Goal: Find specific page/section: Find specific page/section

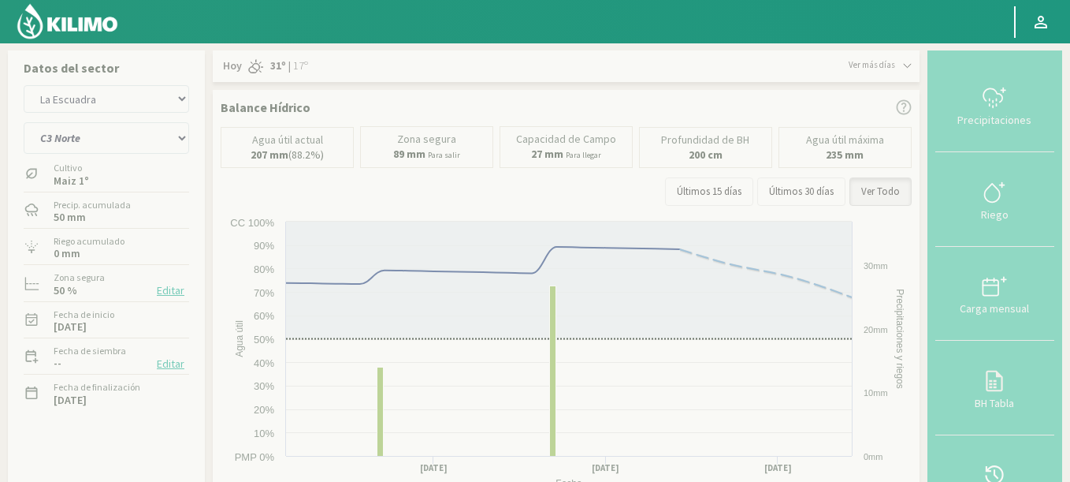
select select "725: Object"
select select "7: Object"
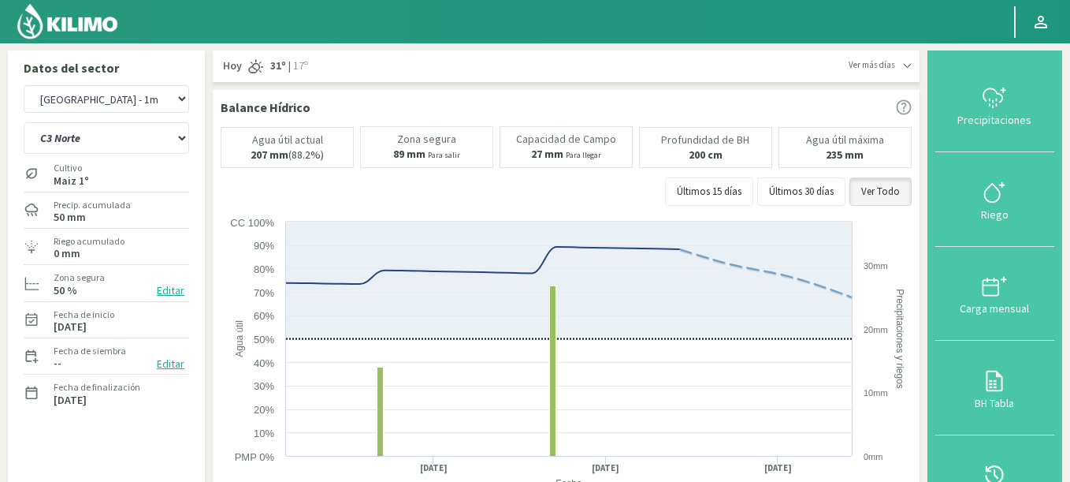
click at [24, 85] on select "Agr. Huertos de Chocalan Agrícola [PERSON_NAME][GEOGRAPHIC_DATA] - IC Agrícola …" at bounding box center [107, 99] width 166 height 28
select select "908: Object"
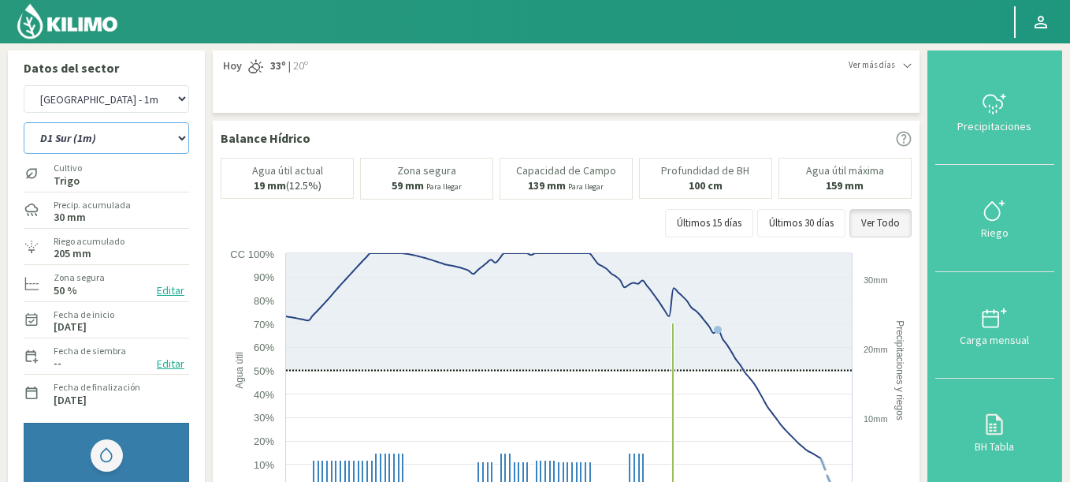
click at [24, 122] on select "A2 (1m) D1 Sur (1m) D2 Oeste (1m)" at bounding box center [107, 138] width 166 height 32
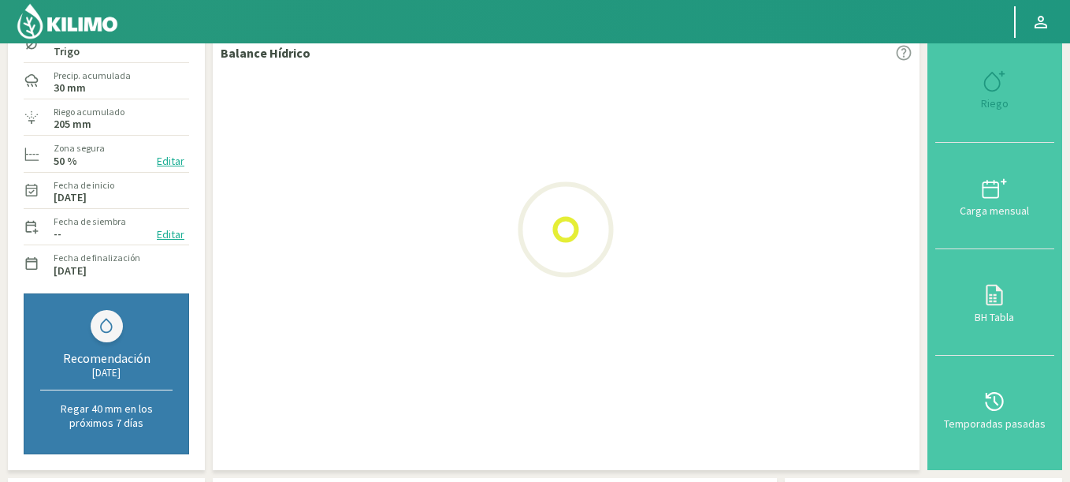
scroll to position [284, 0]
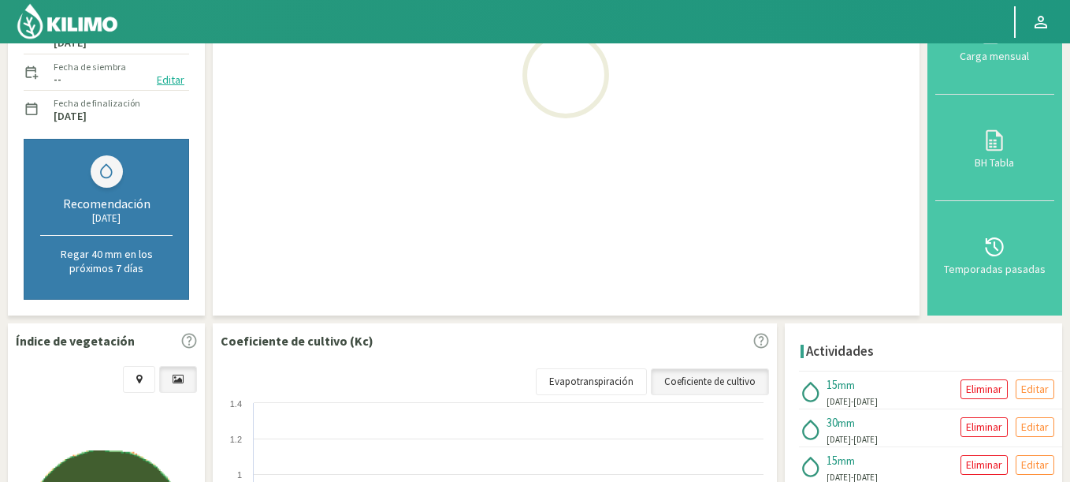
select select "12: Object"
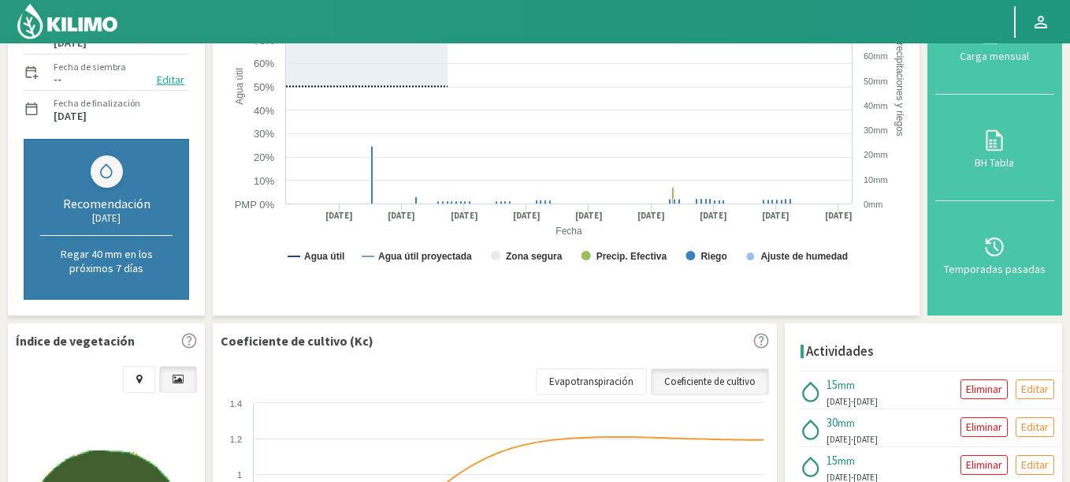
select select "1198: Object"
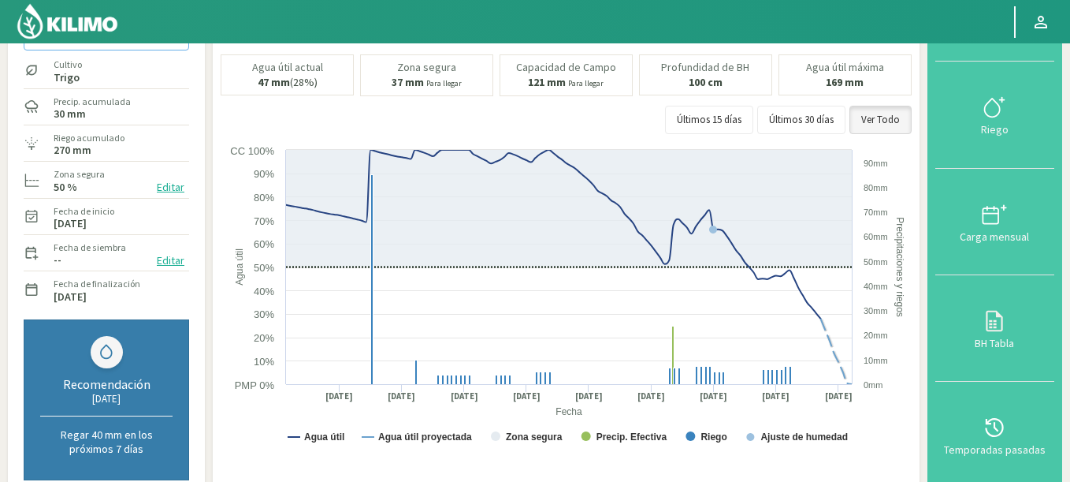
scroll to position [0, 0]
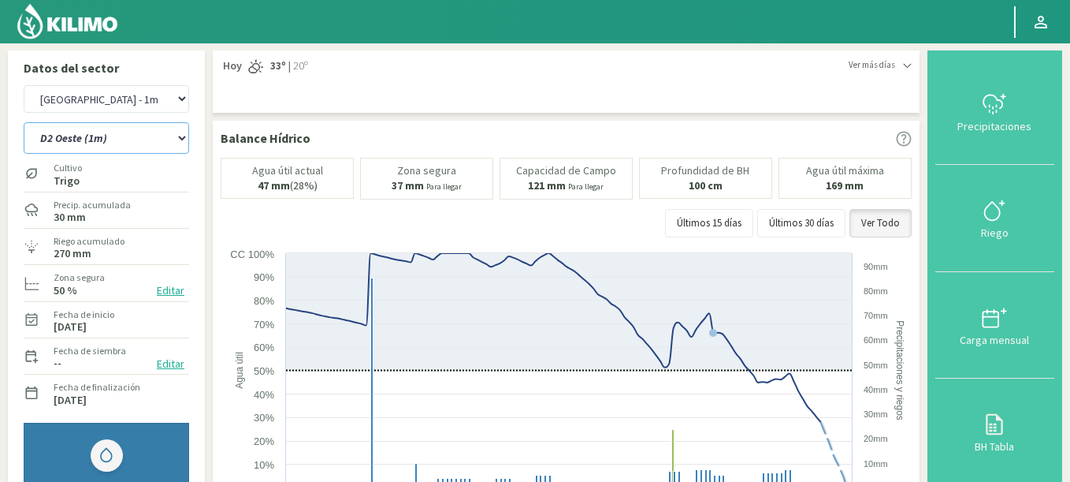
click at [24, 122] on select "A2 (1m) D1 Sur (1m) D2 Oeste (1m)" at bounding box center [107, 138] width 166 height 32
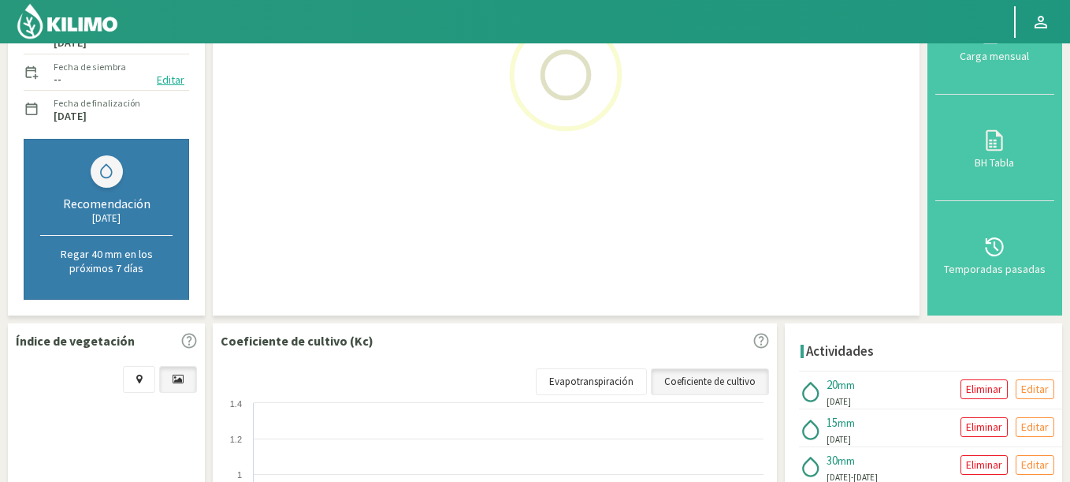
scroll to position [568, 0]
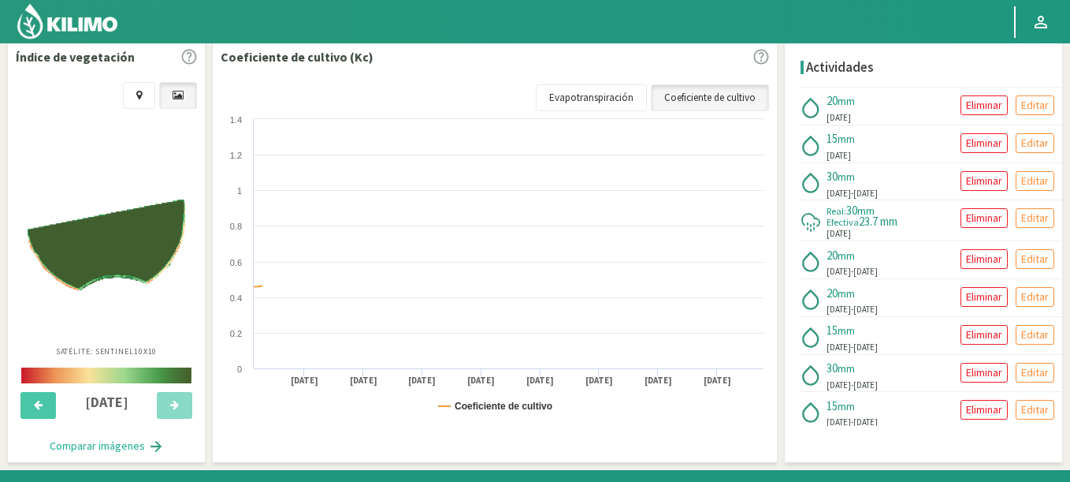
select select "16: Object"
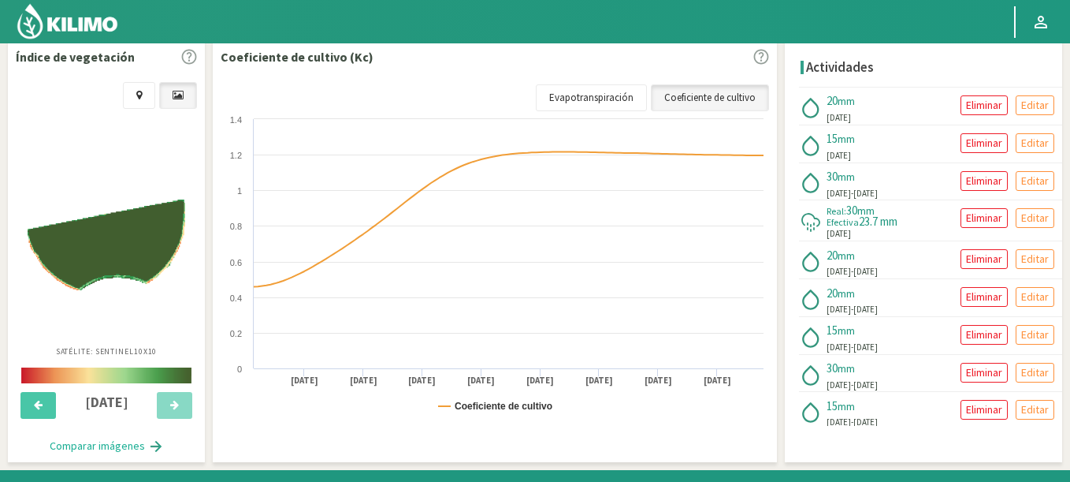
select select "1488: Object"
select select "20: Object"
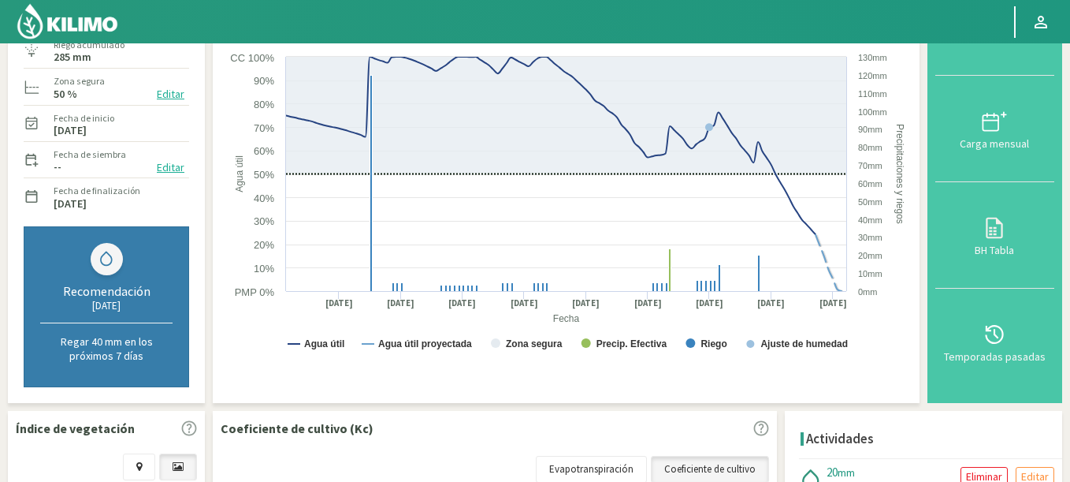
scroll to position [0, 0]
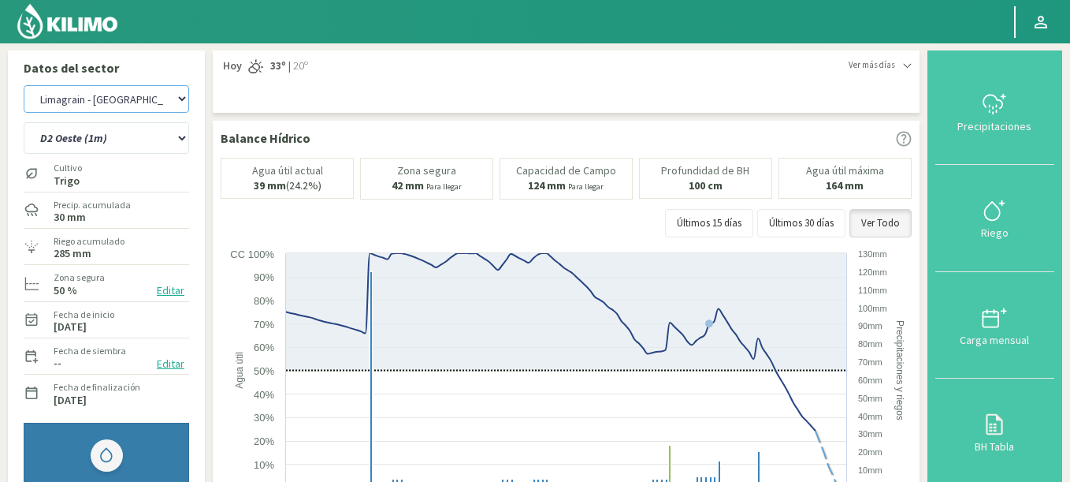
click at [24, 85] on select "Agr. Huertos de Chocalan Agrícola [PERSON_NAME][GEOGRAPHIC_DATA] - IC Agrícola …" at bounding box center [107, 99] width 166 height 28
select select "1939: Object"
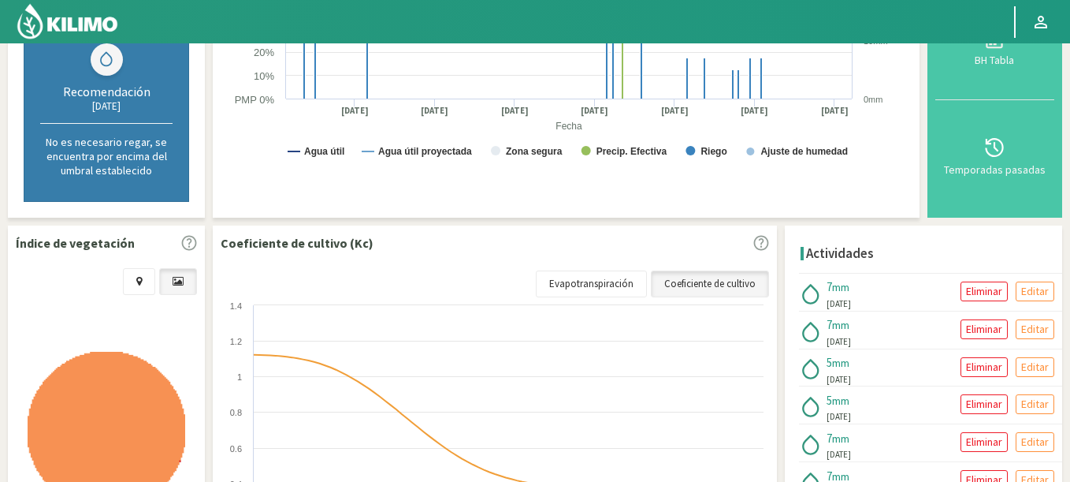
scroll to position [50, 0]
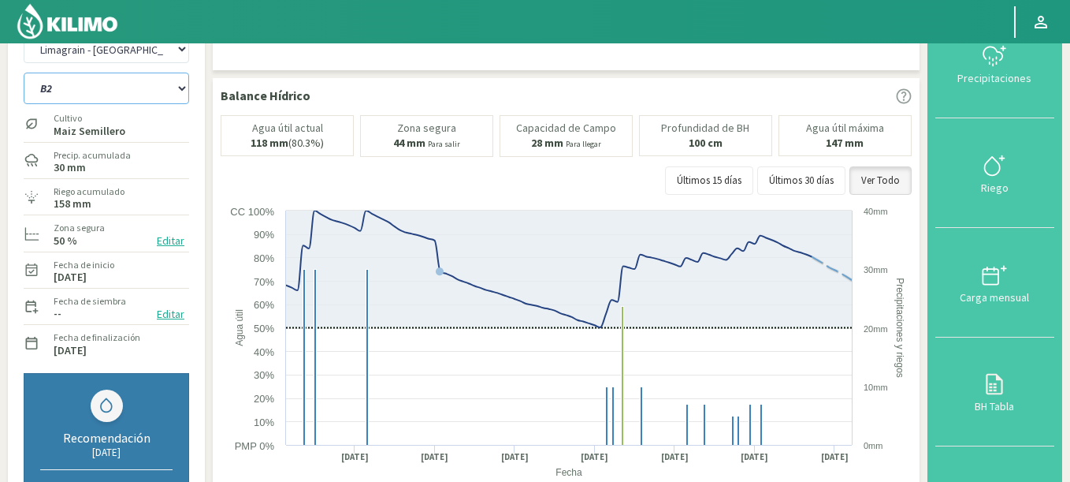
click at [24, 73] on select "A1 B2 C2 D1 NORTE D2 ESTE" at bounding box center [107, 89] width 166 height 32
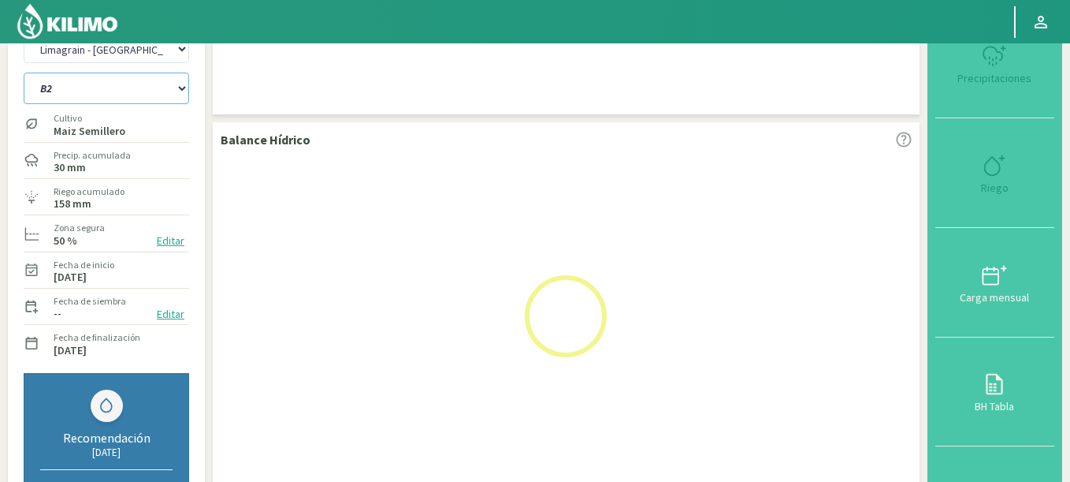
select select "21: Object"
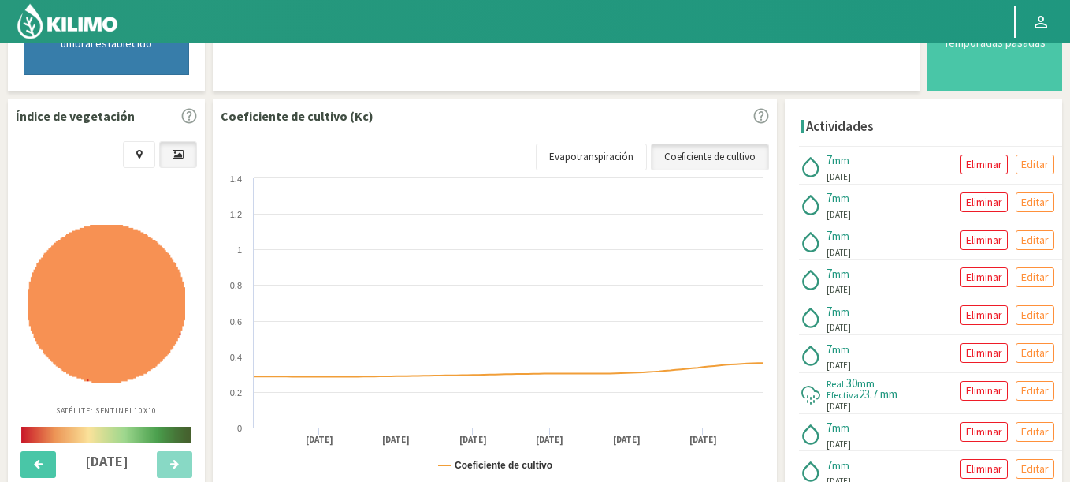
select select "2229: Object"
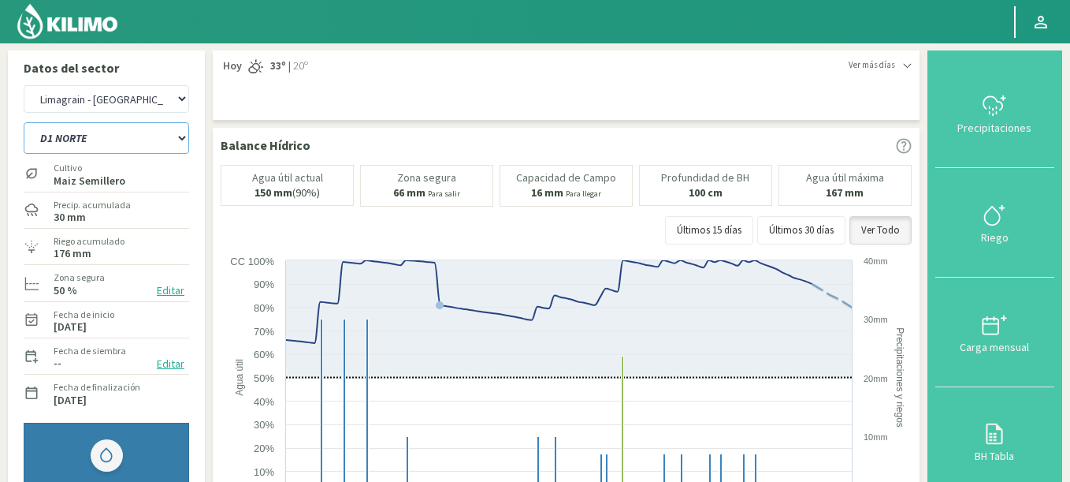
click at [24, 122] on select "A1 B2 C2 D1 NORTE D2 ESTE" at bounding box center [107, 138] width 166 height 32
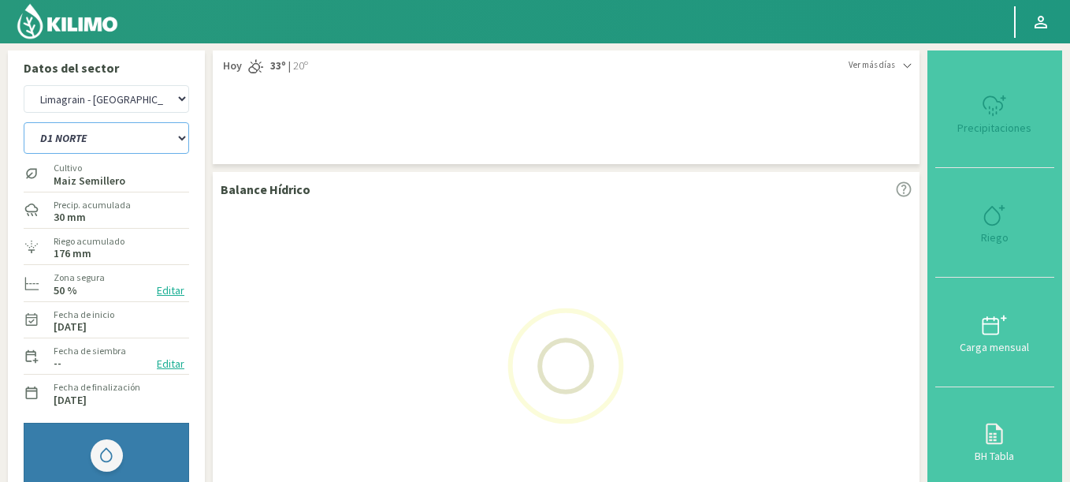
select select "27: Object"
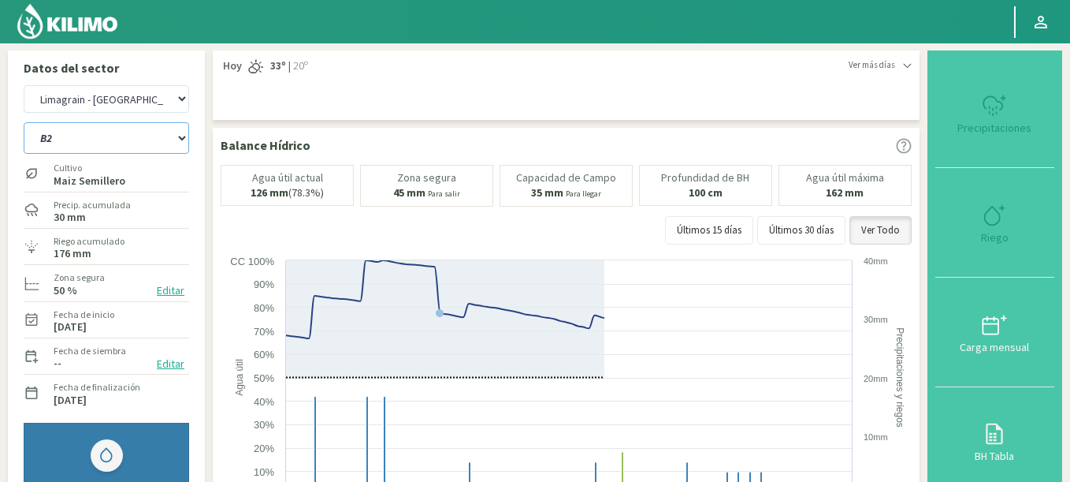
select select "2519: Object"
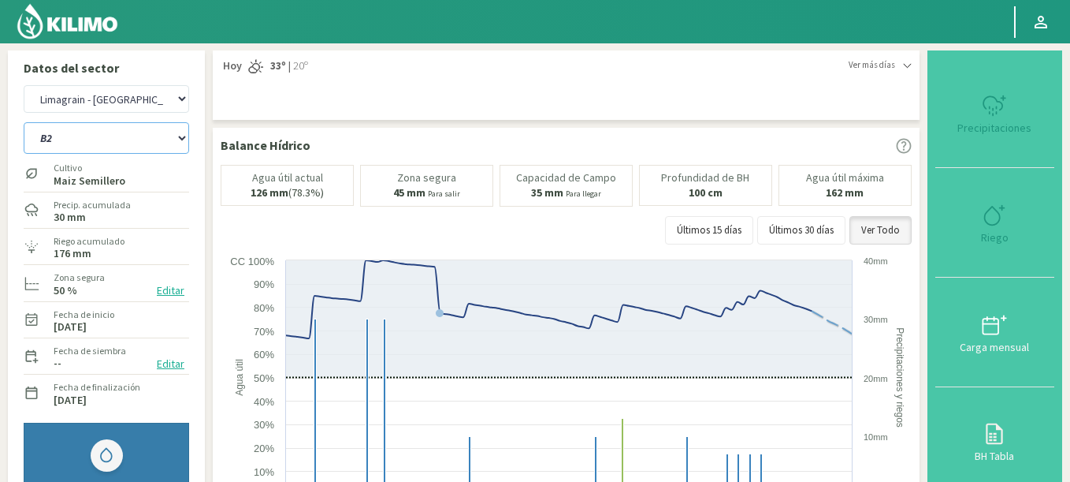
select select "34: Object"
click at [109, 98] on select "Agr. Huertos de Chocalan Agrícola [PERSON_NAME][GEOGRAPHIC_DATA] - IC Agrícola …" at bounding box center [107, 99] width 166 height 28
click at [24, 85] on select "Agr. Huertos de Chocalan Agrícola [PERSON_NAME][GEOGRAPHIC_DATA] - IC Agrícola …" at bounding box center [107, 99] width 166 height 28
select select "2788: Object"
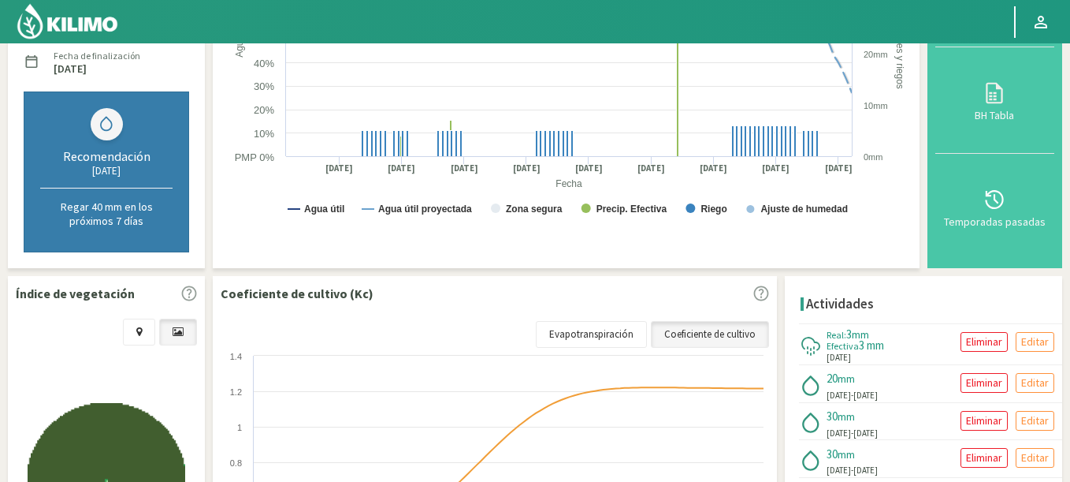
scroll to position [35, 0]
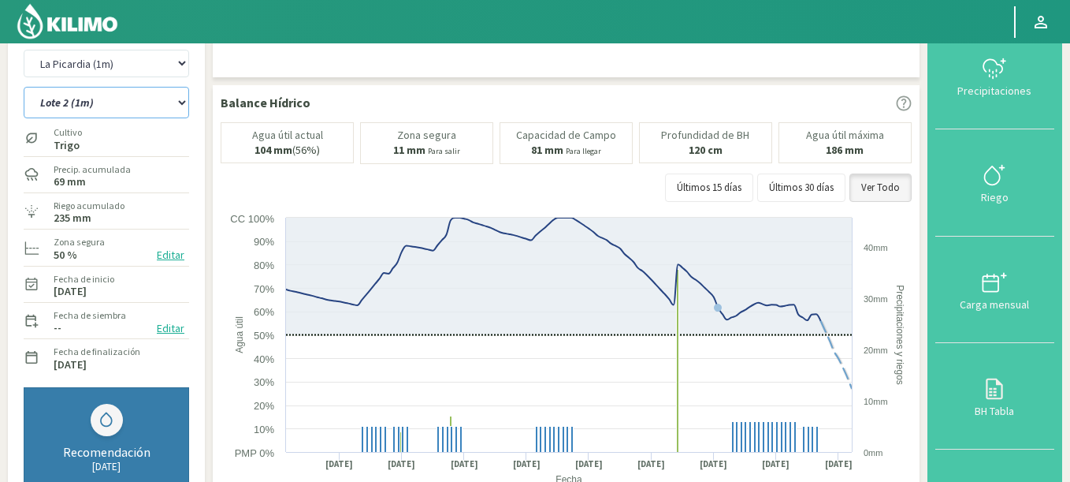
click at [24, 87] on select "Lote 1 (1m) Lote 2 (1m) Lote 3 (1m) Lote 4 (1m)" at bounding box center [107, 103] width 166 height 32
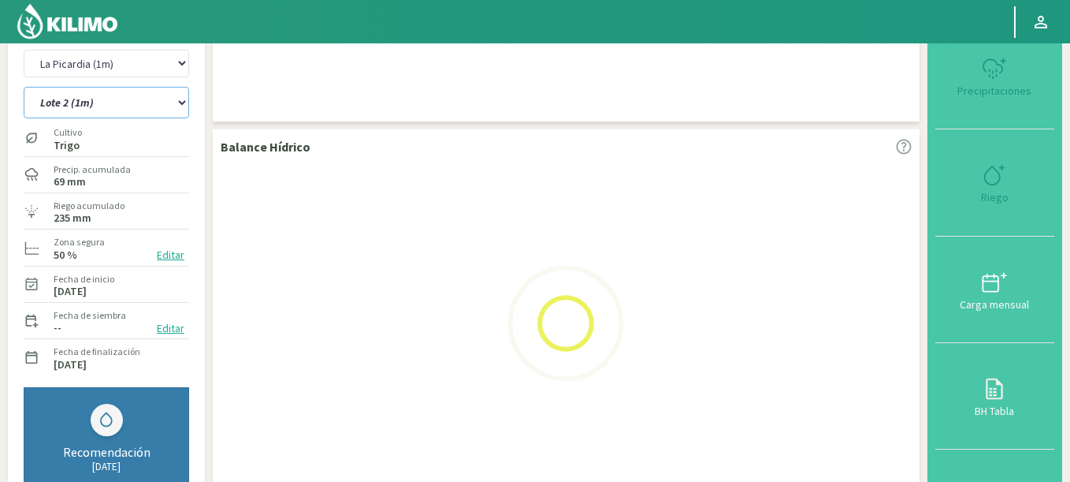
select select "36: Object"
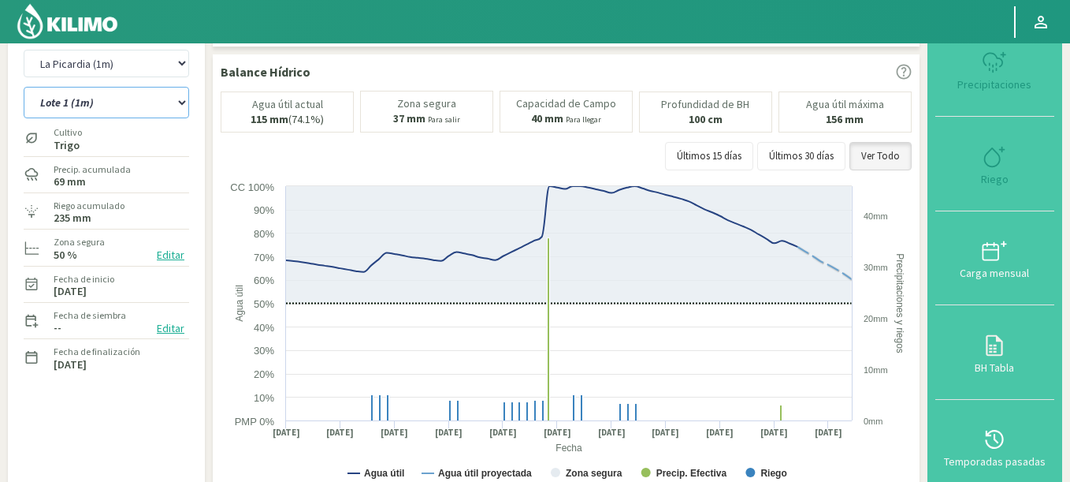
select select "3078: Object"
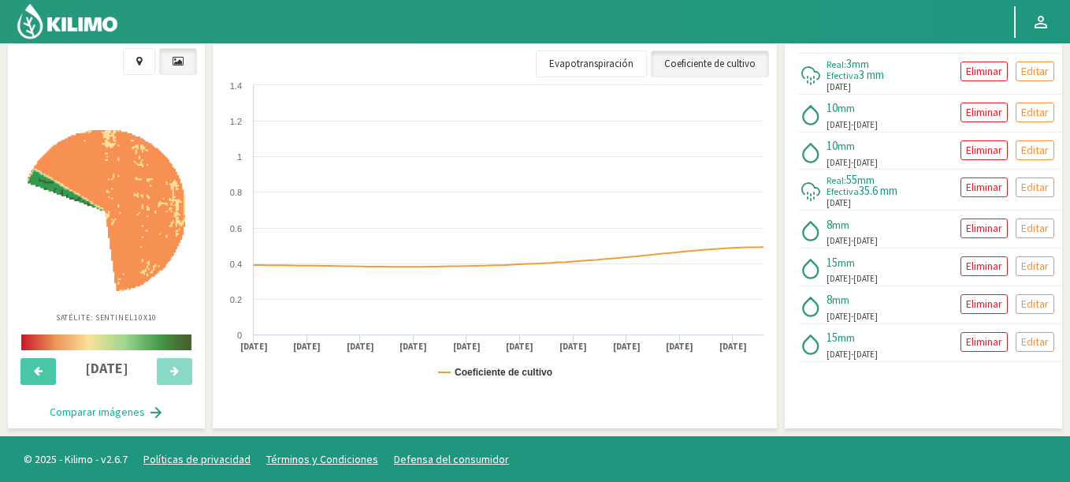
scroll to position [68, 0]
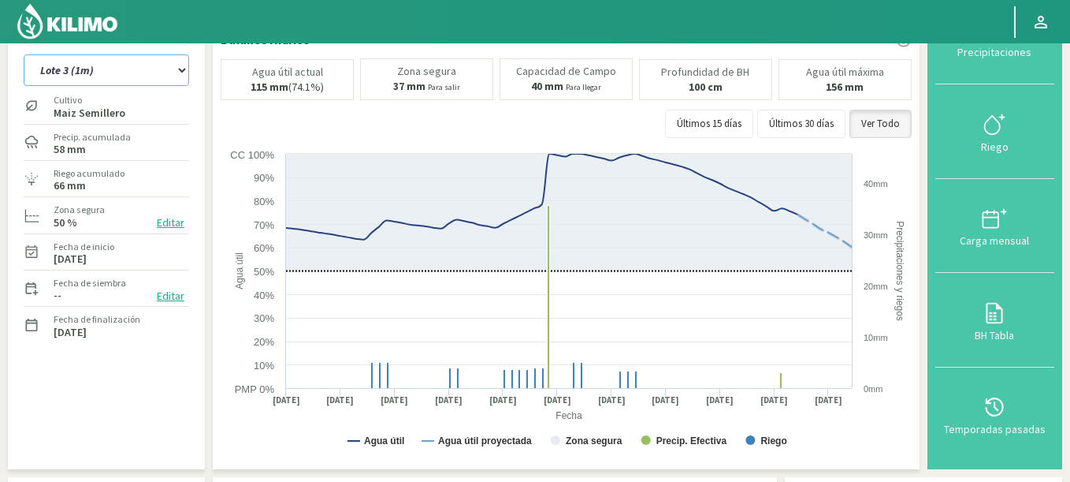
click at [24, 54] on select "Lote 1 (1m) Lote 2 (1m) Lote 3 (1m) Lote 4 (1m)" at bounding box center [107, 70] width 166 height 32
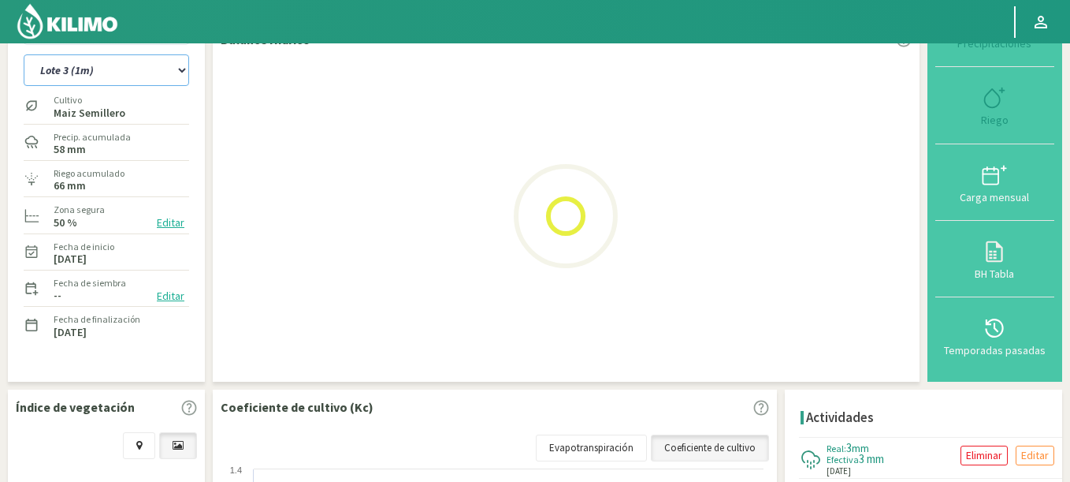
select select "41: Object"
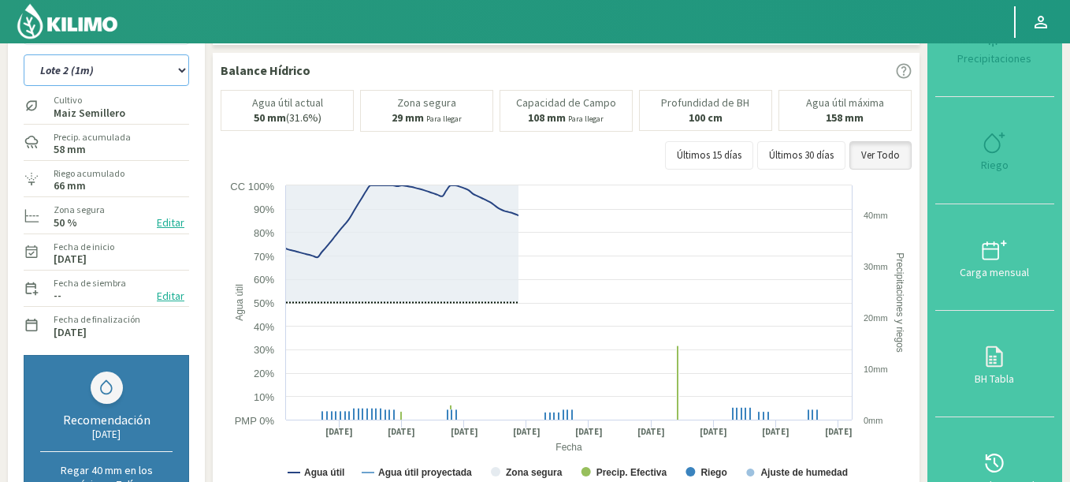
select select "3368: Object"
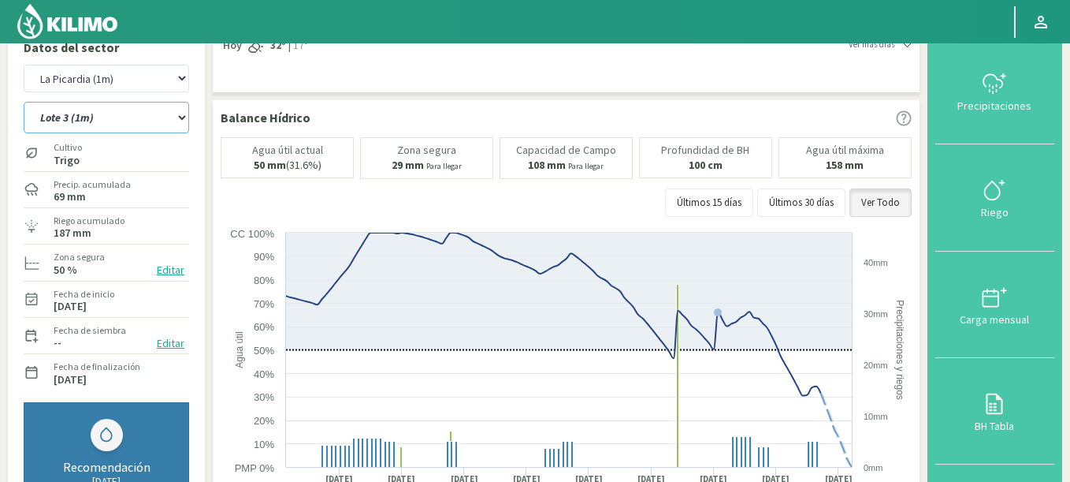
scroll to position [8, 0]
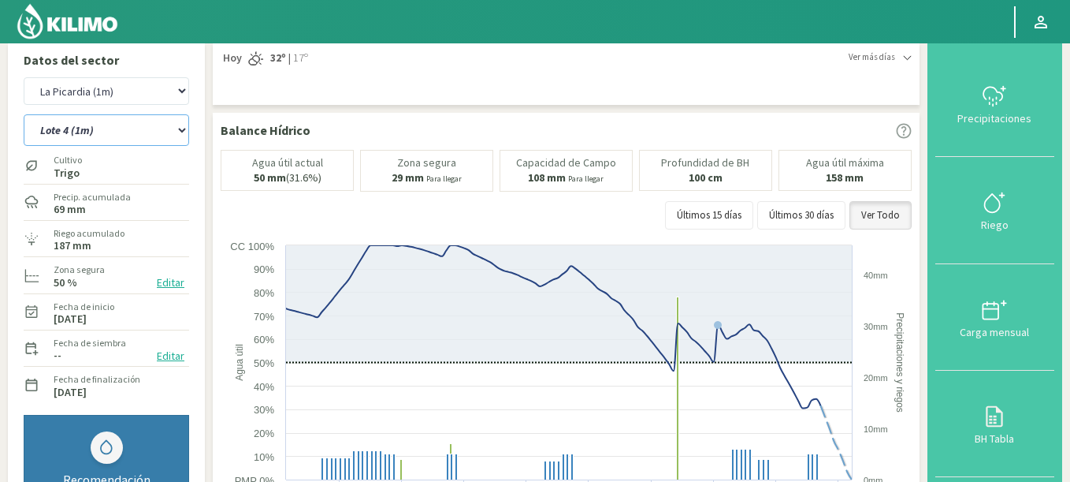
click at [24, 114] on select "Lote 1 (1m) Lote 2 (1m) Lote 3 (1m) Lote 4 (1m)" at bounding box center [107, 130] width 166 height 32
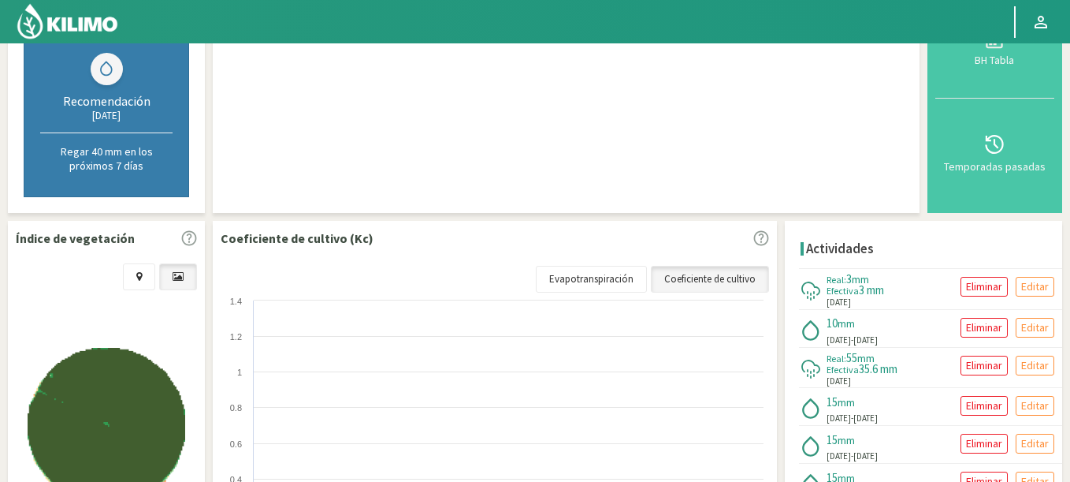
select select "46: Object"
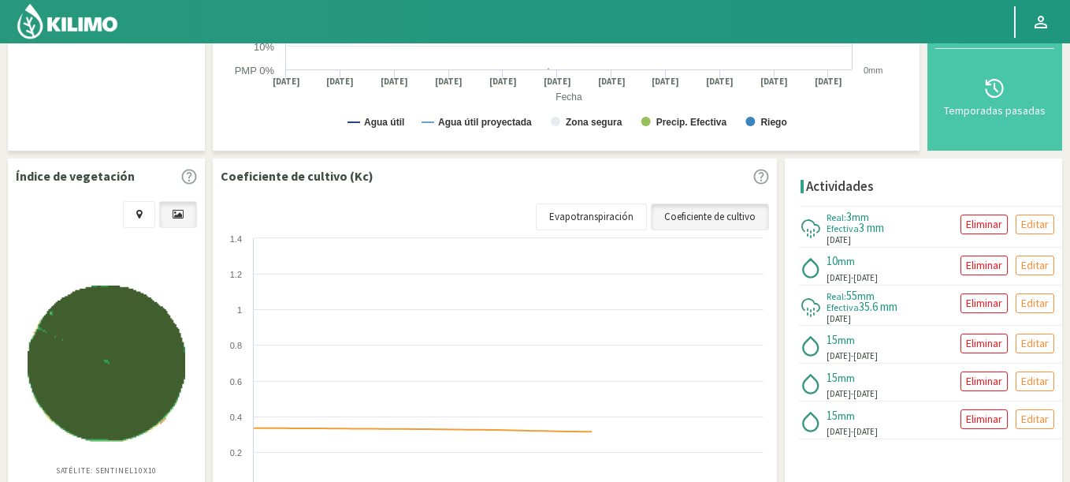
scroll to position [102, 0]
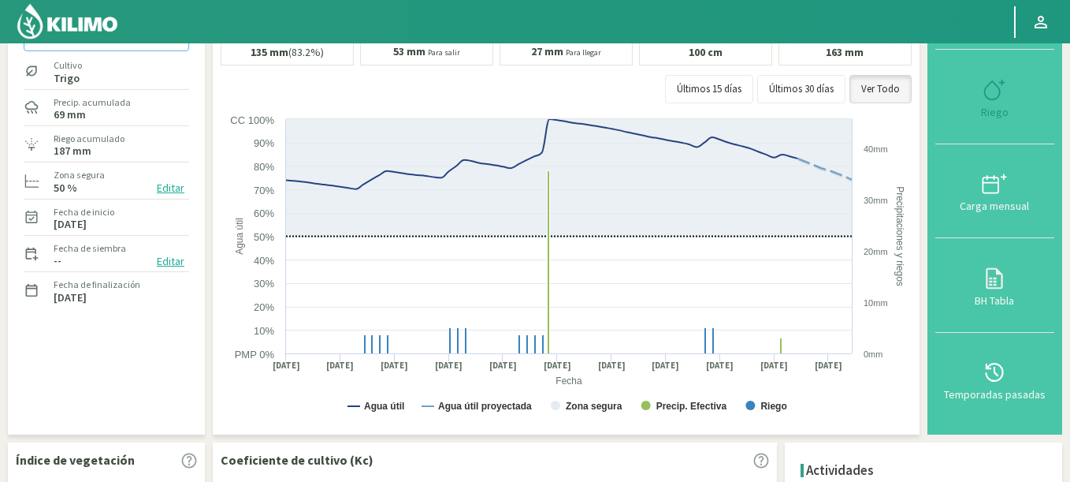
select select "3658: Object"
select select "51: Object"
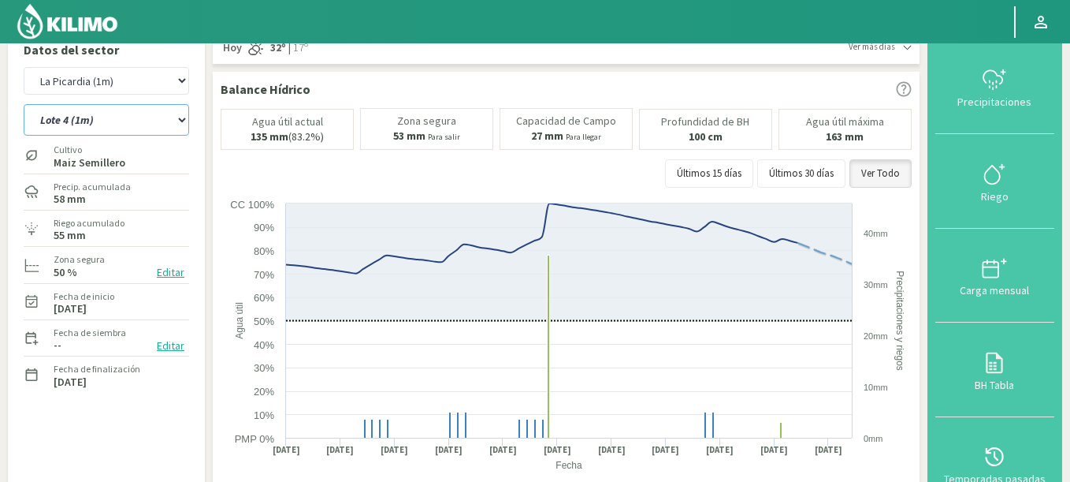
scroll to position [0, 0]
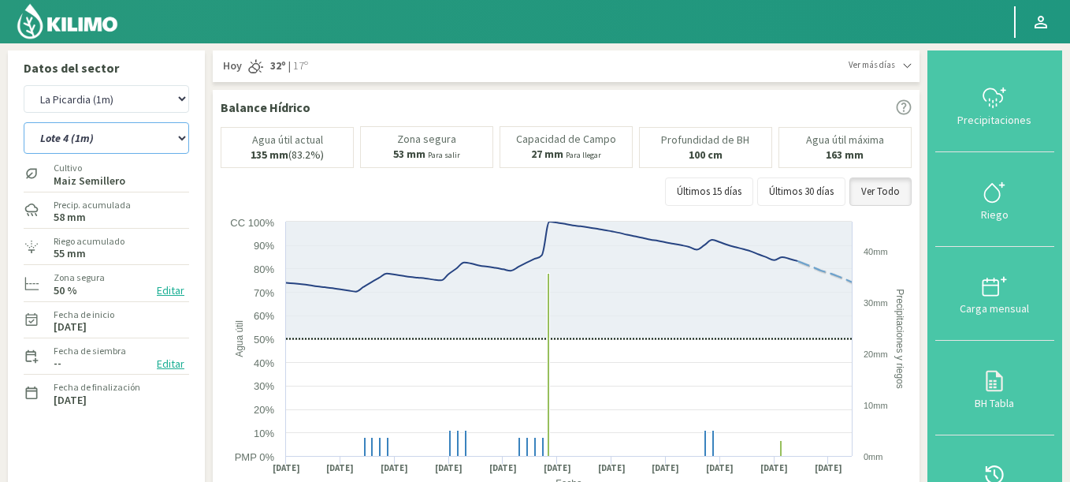
drag, startPoint x: 105, startPoint y: 136, endPoint x: 107, endPoint y: 87, distance: 48.9
click at [107, 87] on div "Agr. Huertos de Chocalan Agrícola [PERSON_NAME][GEOGRAPHIC_DATA] - IC Agrícola …" at bounding box center [107, 251] width 166 height 341
click at [24, 85] on select "Agr. Huertos de Chocalan Agrícola [PERSON_NAME][GEOGRAPHIC_DATA] - IC Agrícola …" at bounding box center [107, 99] width 166 height 28
select select "3988: Object"
select select "52: Object"
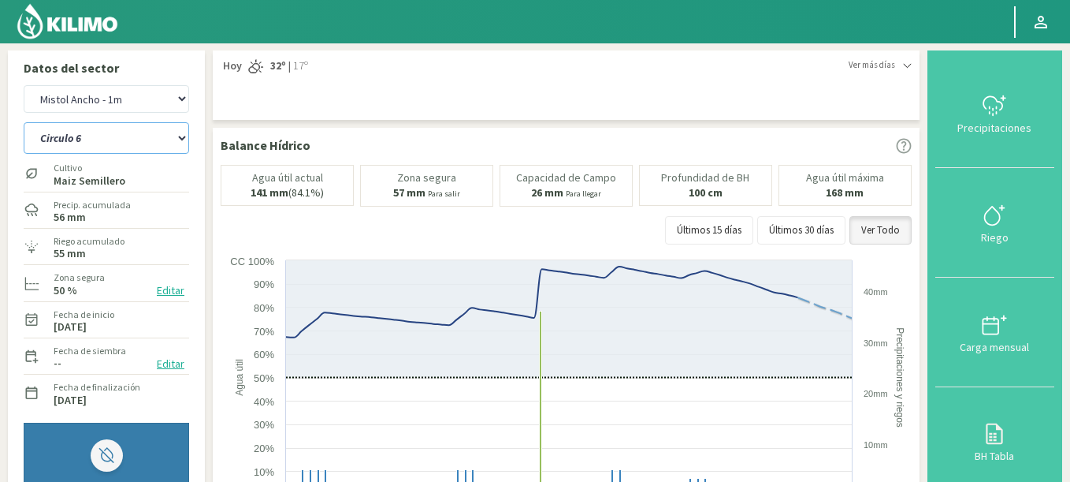
drag, startPoint x: 125, startPoint y: 148, endPoint x: 0, endPoint y: 180, distance: 128.5
click at [24, 85] on select "Agr. Huertos de Chocalan Agrícola [PERSON_NAME][GEOGRAPHIC_DATA] - IC Agrícola …" at bounding box center [107, 99] width 166 height 28
select select "4238: Object"
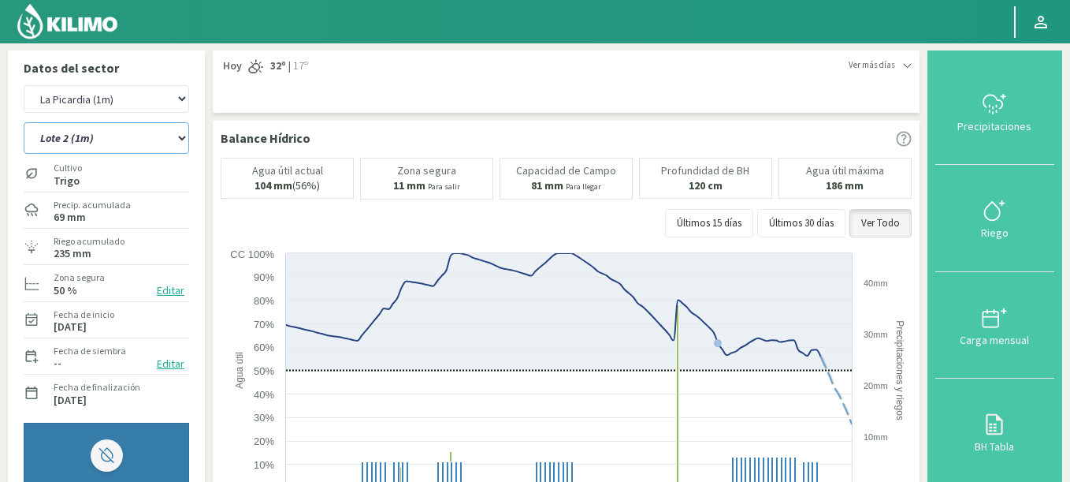
click at [24, 122] on select "Lote 1 (1m) Lote 2 (1m) Lote 3 (1m) Lote 4 (1m)" at bounding box center [107, 138] width 166 height 32
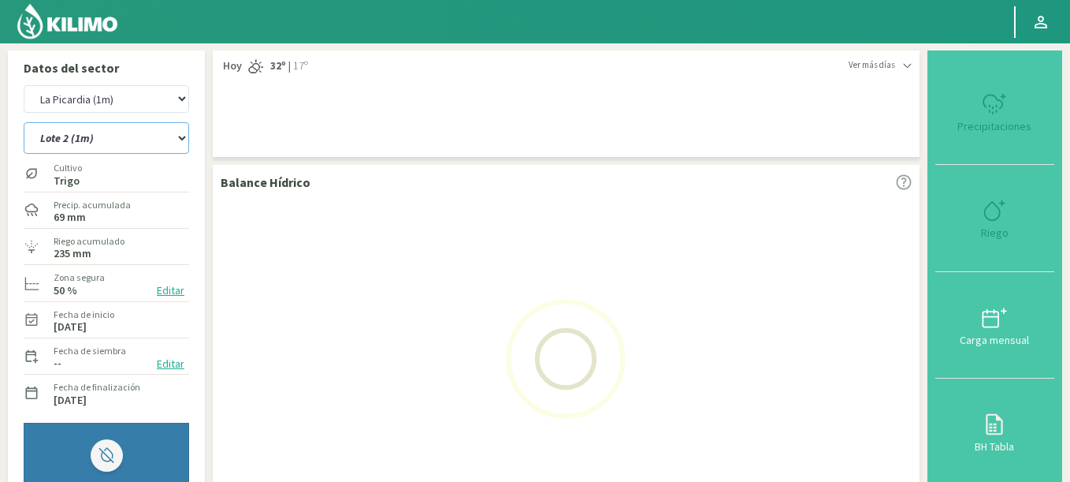
select select "55: Object"
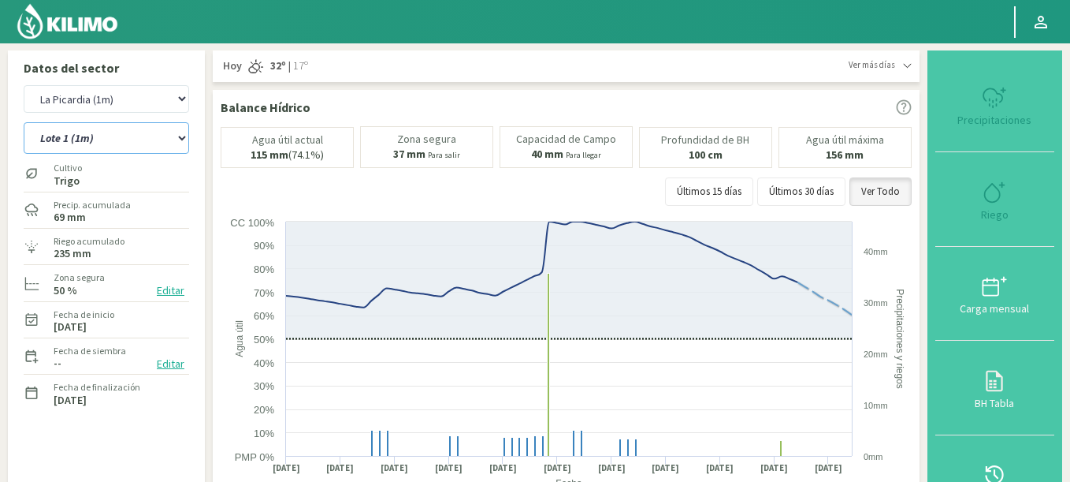
select select "4528: Object"
select select "60: Object"
